Goal: Use online tool/utility

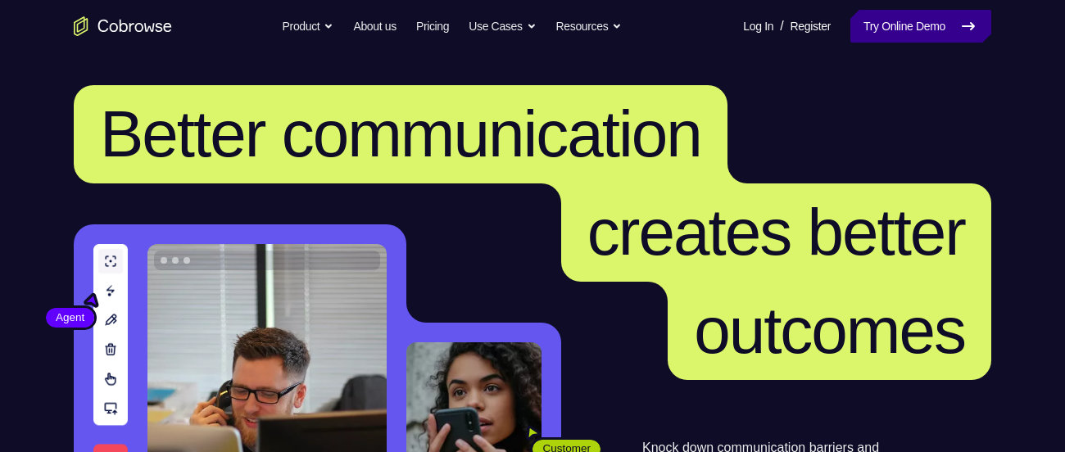
click at [904, 32] on link "Try Online Demo" at bounding box center [920, 26] width 141 height 33
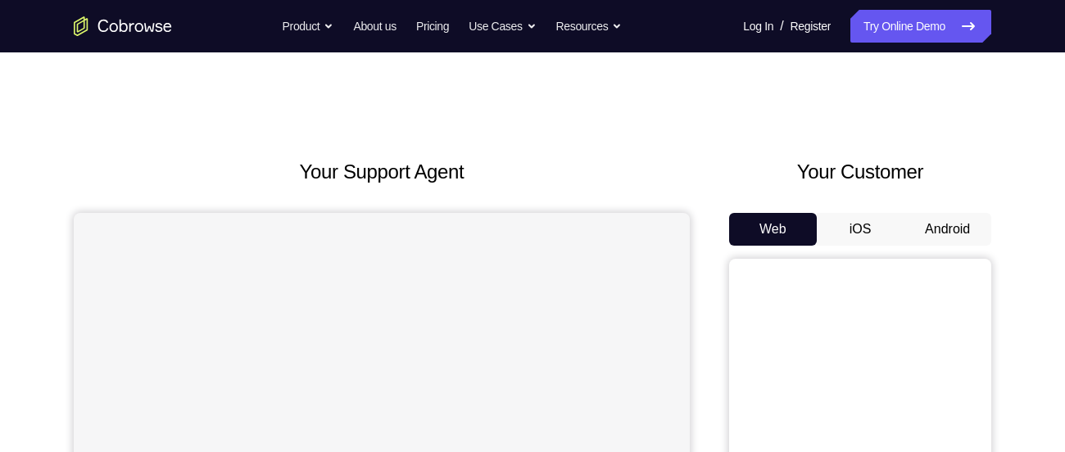
click at [926, 239] on button "Android" at bounding box center [948, 229] width 88 height 33
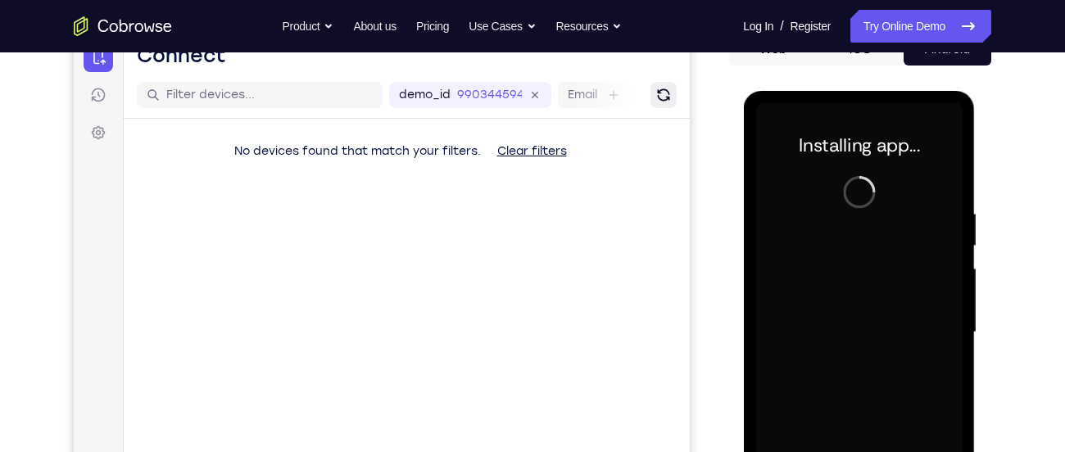
click at [661, 93] on icon "Refresh" at bounding box center [663, 95] width 12 height 12
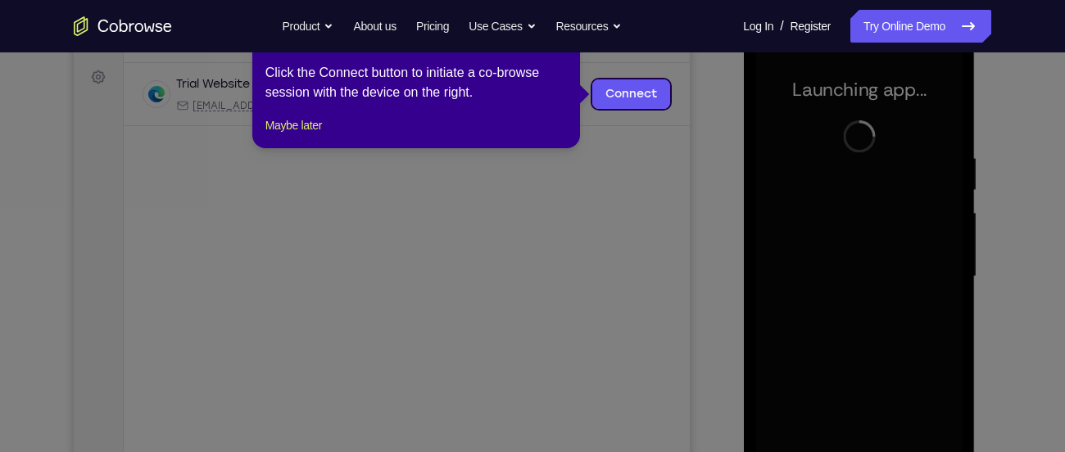
click at [800, 215] on icon at bounding box center [538, 226] width 1077 height 452
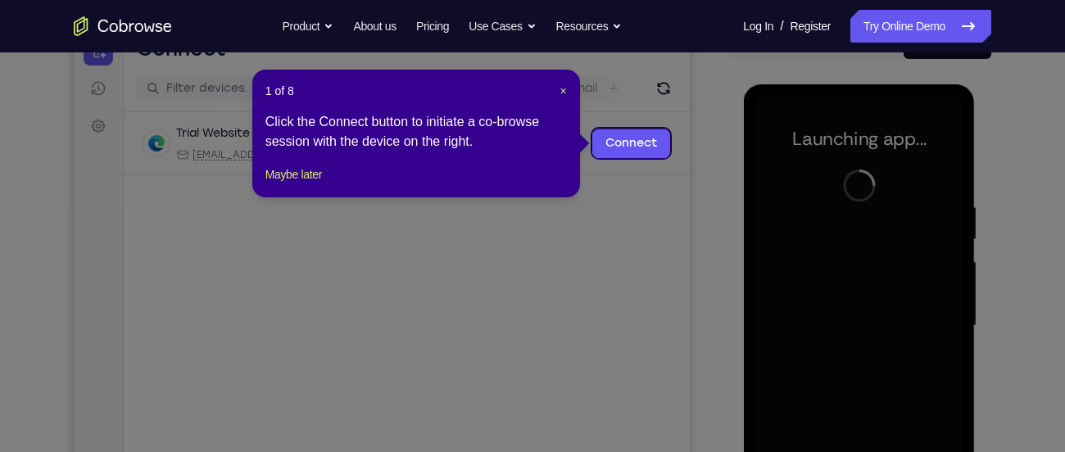
scroll to position [185, 0]
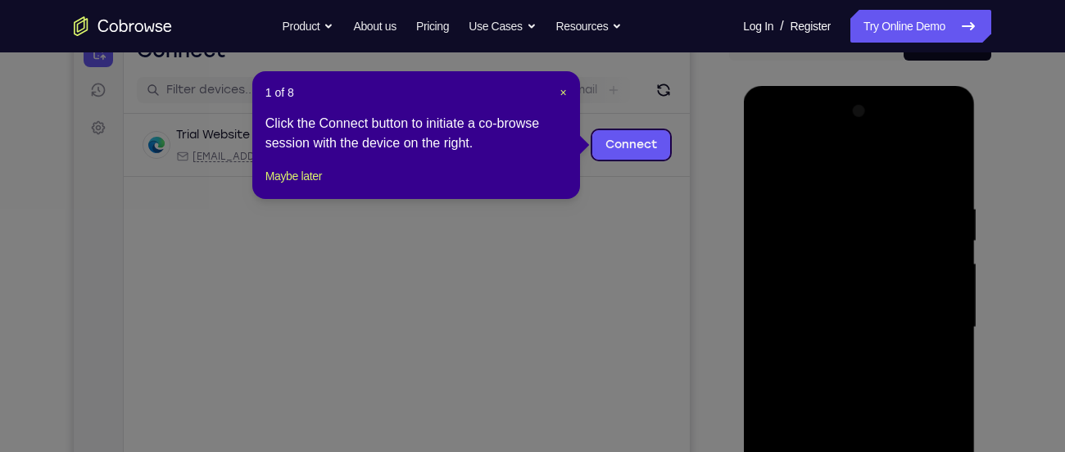
click at [557, 90] on header "1 of 8 ×" at bounding box center [415, 92] width 301 height 16
click at [561, 90] on span "×" at bounding box center [563, 92] width 7 height 13
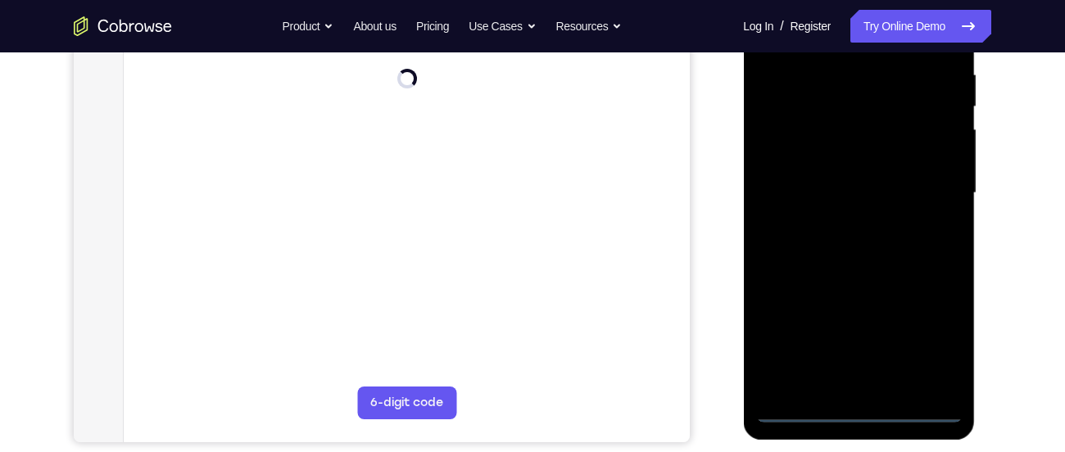
scroll to position [322, 0]
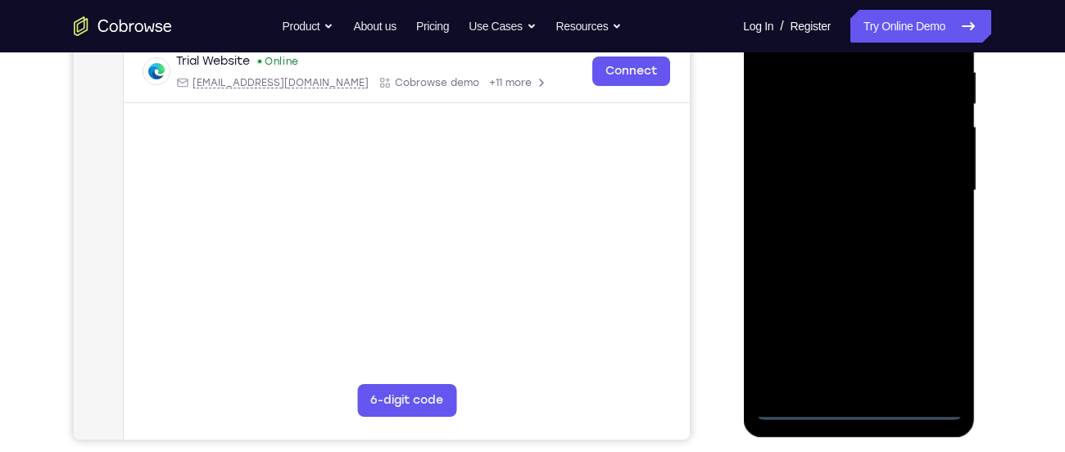
click at [859, 413] on div at bounding box center [858, 191] width 206 height 459
click at [943, 326] on div at bounding box center [858, 191] width 206 height 459
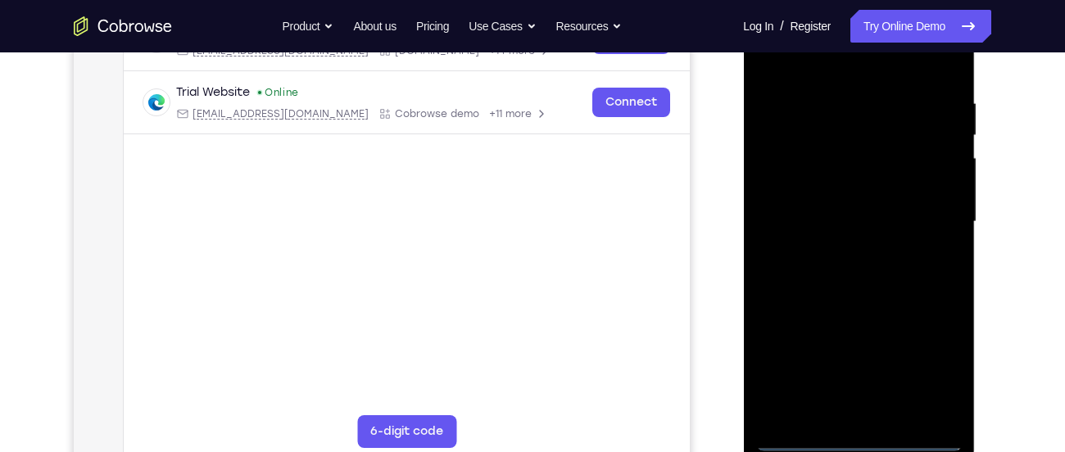
scroll to position [269, 0]
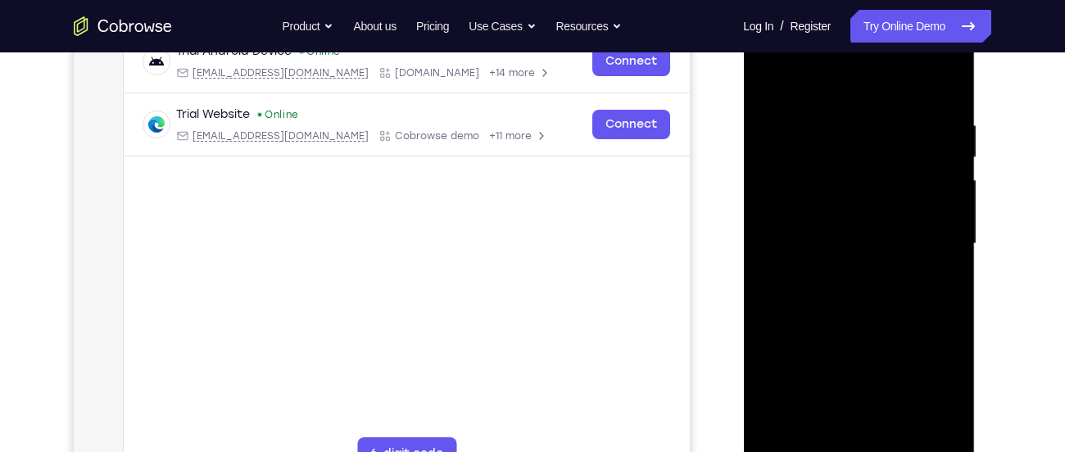
click at [811, 75] on div at bounding box center [858, 244] width 206 height 459
click at [931, 238] on div at bounding box center [858, 244] width 206 height 459
click at [836, 270] on div at bounding box center [858, 244] width 206 height 459
click at [850, 232] on div at bounding box center [858, 244] width 206 height 459
click at [828, 216] on div at bounding box center [858, 244] width 206 height 459
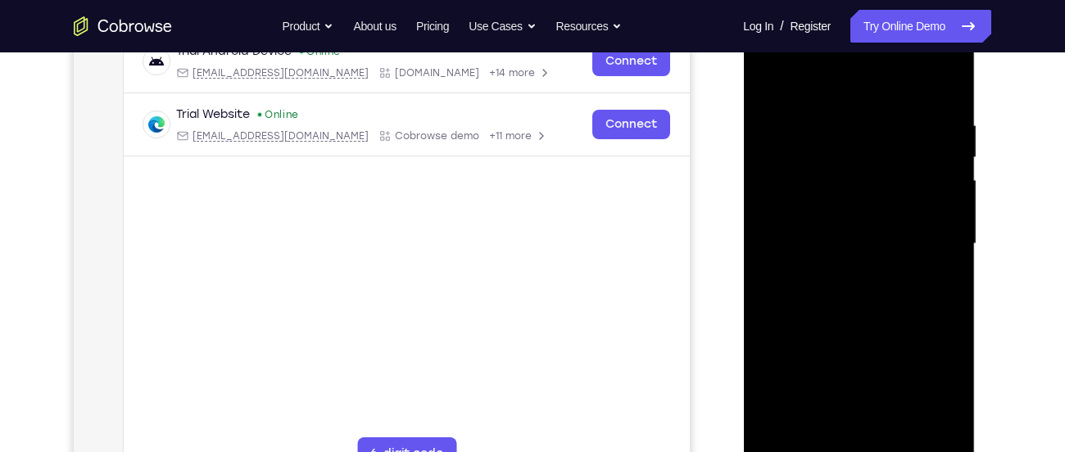
click at [819, 242] on div at bounding box center [858, 244] width 206 height 459
click at [829, 244] on div at bounding box center [858, 244] width 206 height 459
click at [840, 287] on div at bounding box center [858, 244] width 206 height 459
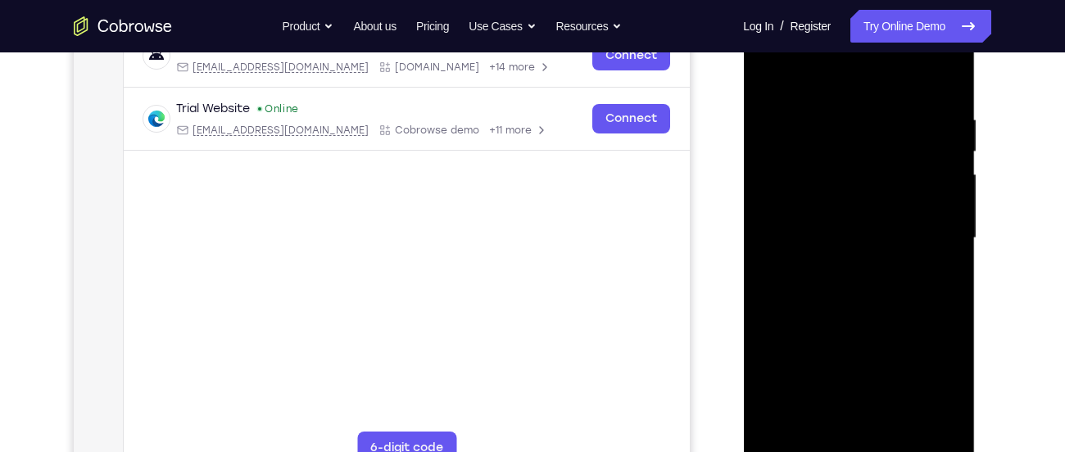
scroll to position [277, 0]
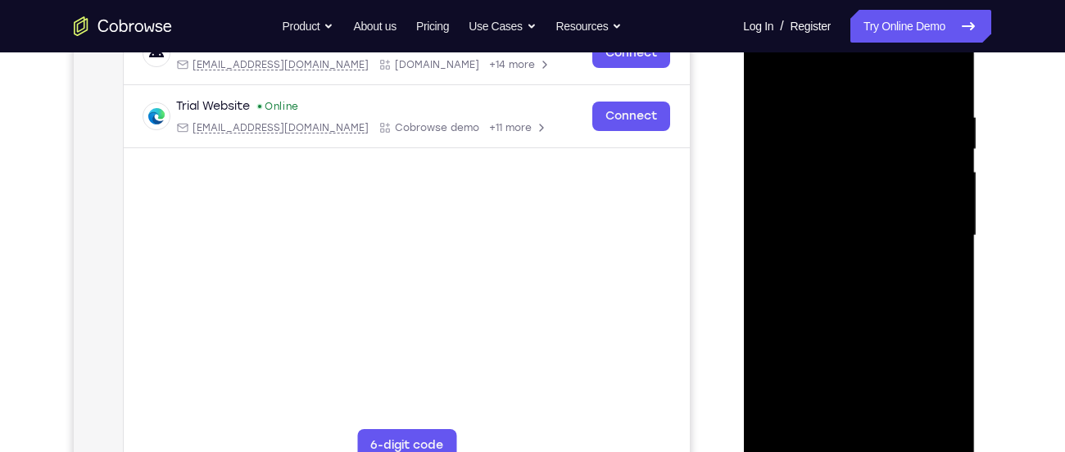
click at [856, 305] on div at bounding box center [858, 236] width 206 height 459
click at [952, 421] on div at bounding box center [858, 236] width 206 height 459
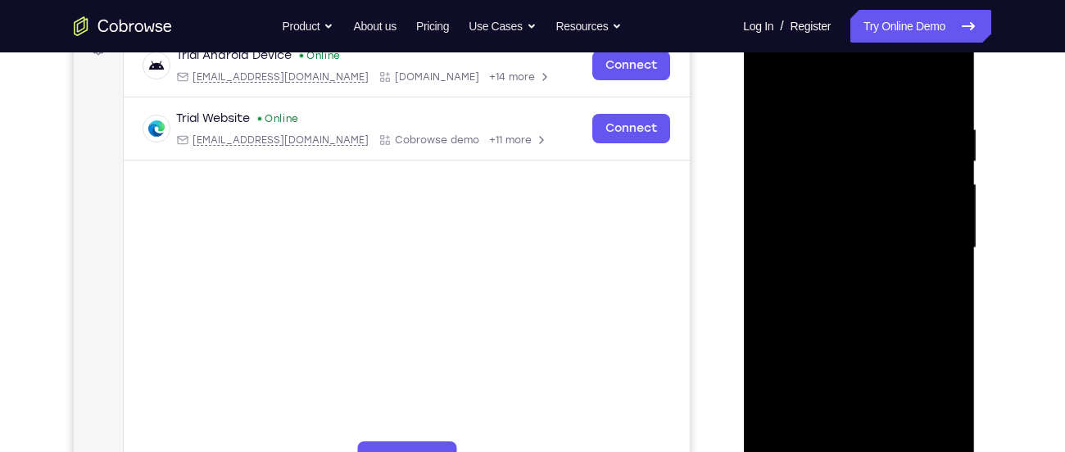
scroll to position [264, 0]
drag, startPoint x: 858, startPoint y: 95, endPoint x: 857, endPoint y: 40, distance: 54.9
click at [857, 40] on div at bounding box center [858, 249] width 206 height 459
drag, startPoint x: 835, startPoint y: 92, endPoint x: 859, endPoint y: 25, distance: 70.8
click at [859, 25] on div at bounding box center [858, 249] width 206 height 459
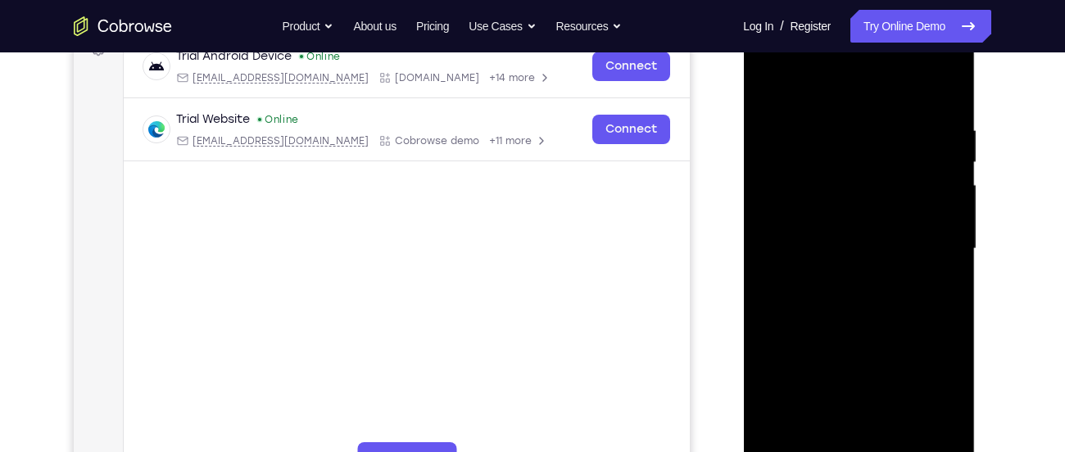
drag, startPoint x: 846, startPoint y: 101, endPoint x: 845, endPoint y: 27, distance: 73.7
click at [845, 27] on div at bounding box center [858, 249] width 206 height 459
click at [895, 435] on div at bounding box center [858, 249] width 206 height 459
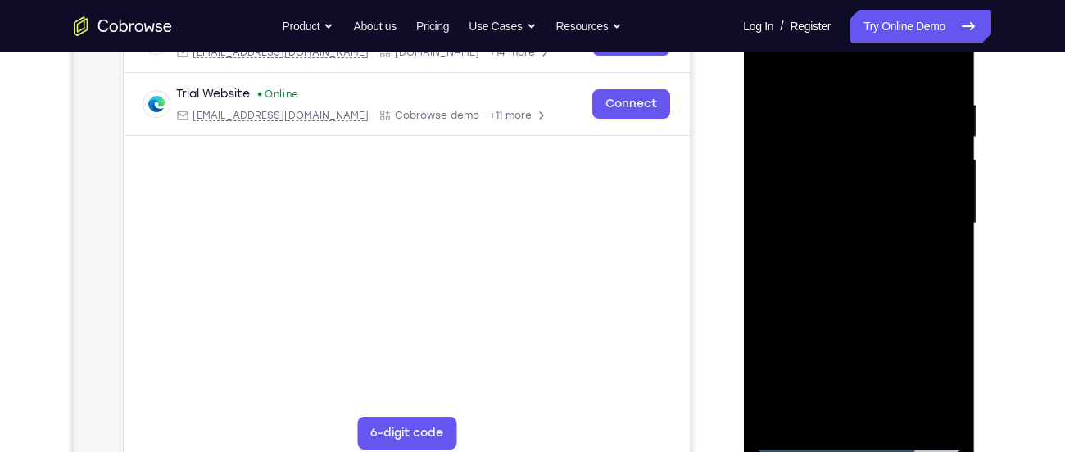
scroll to position [292, 0]
click at [897, 416] on div at bounding box center [858, 221] width 206 height 459
